Goal: Transaction & Acquisition: Purchase product/service

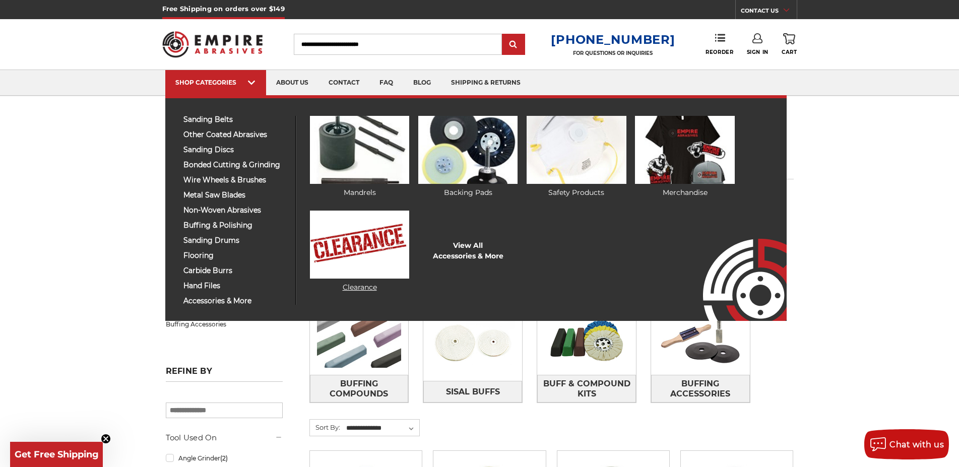
click at [359, 286] on link "Clearance" at bounding box center [359, 252] width 99 height 82
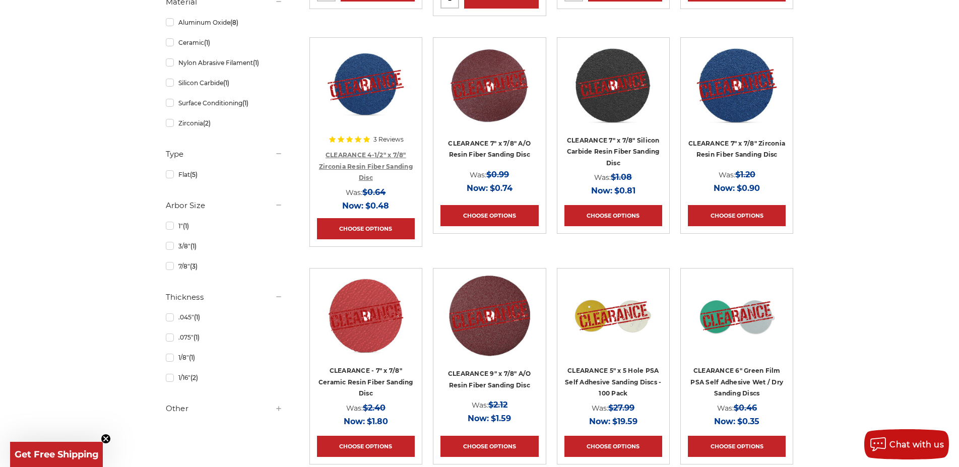
scroll to position [308, 0]
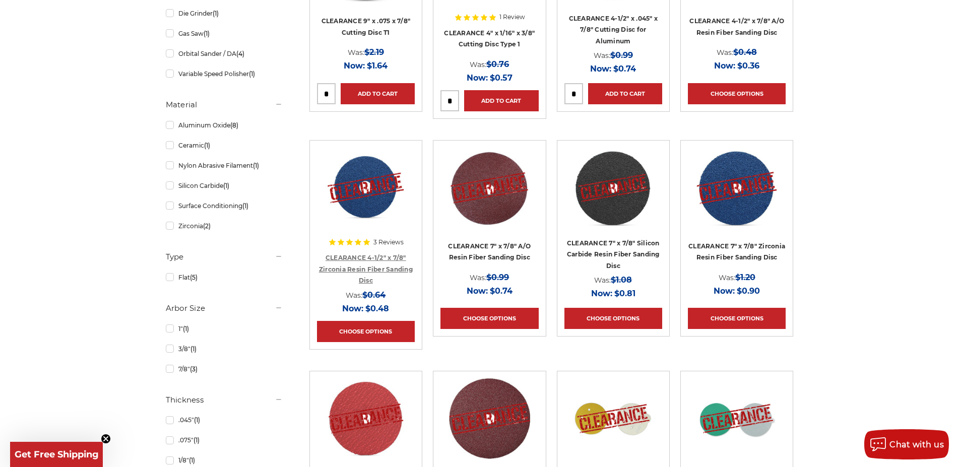
click at [362, 271] on link "CLEARANCE 4-1/2" x 7/8" Zirconia Resin Fiber Sanding Disc" at bounding box center [366, 269] width 94 height 30
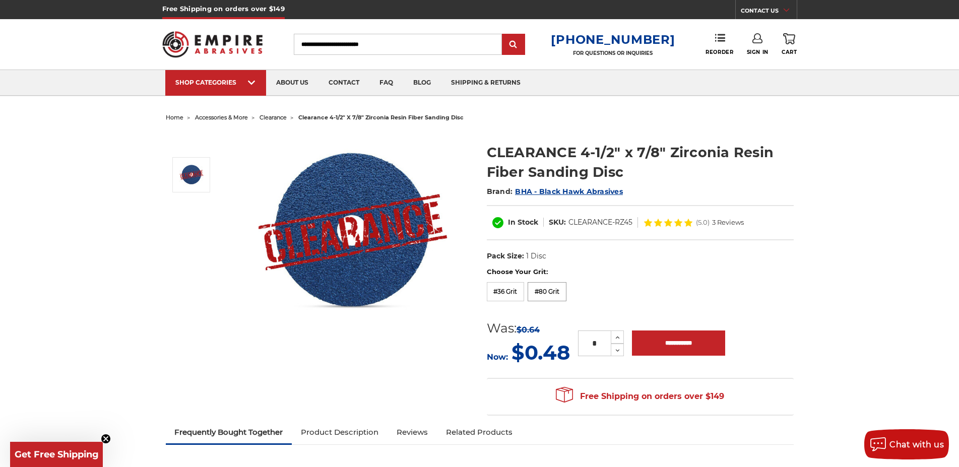
click at [563, 298] on label "#80 Grit" at bounding box center [546, 291] width 39 height 19
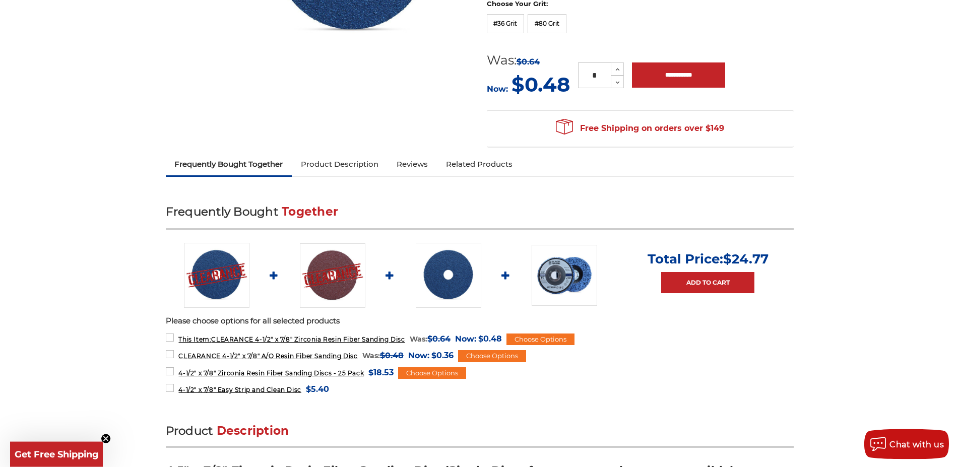
scroll to position [103, 0]
